Goal: Navigation & Orientation: Find specific page/section

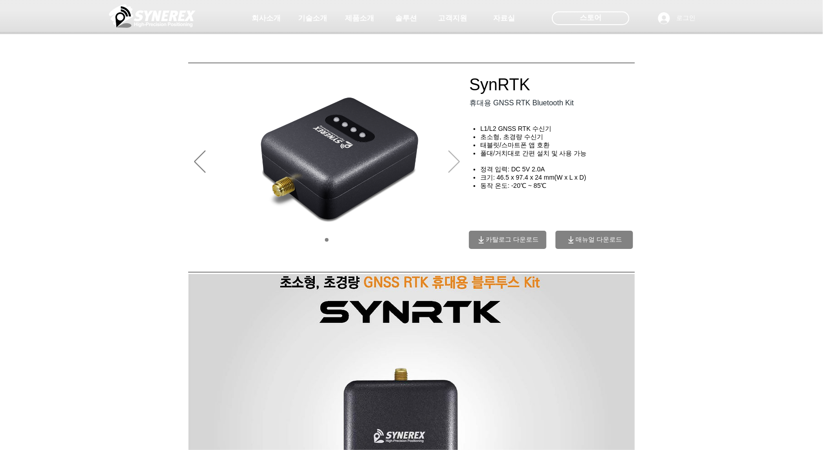
click at [455, 168] on icon "다음" at bounding box center [454, 161] width 11 height 22
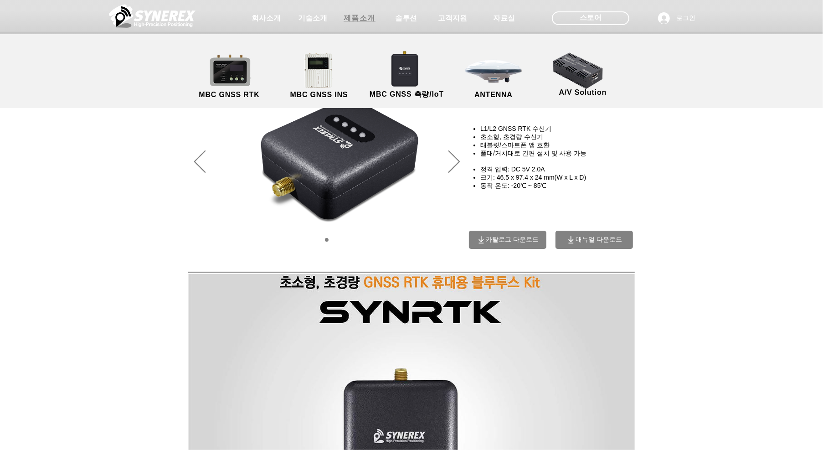
click at [364, 14] on span "제품소개" at bounding box center [360, 19] width 32 height 10
